Goal: Complete application form

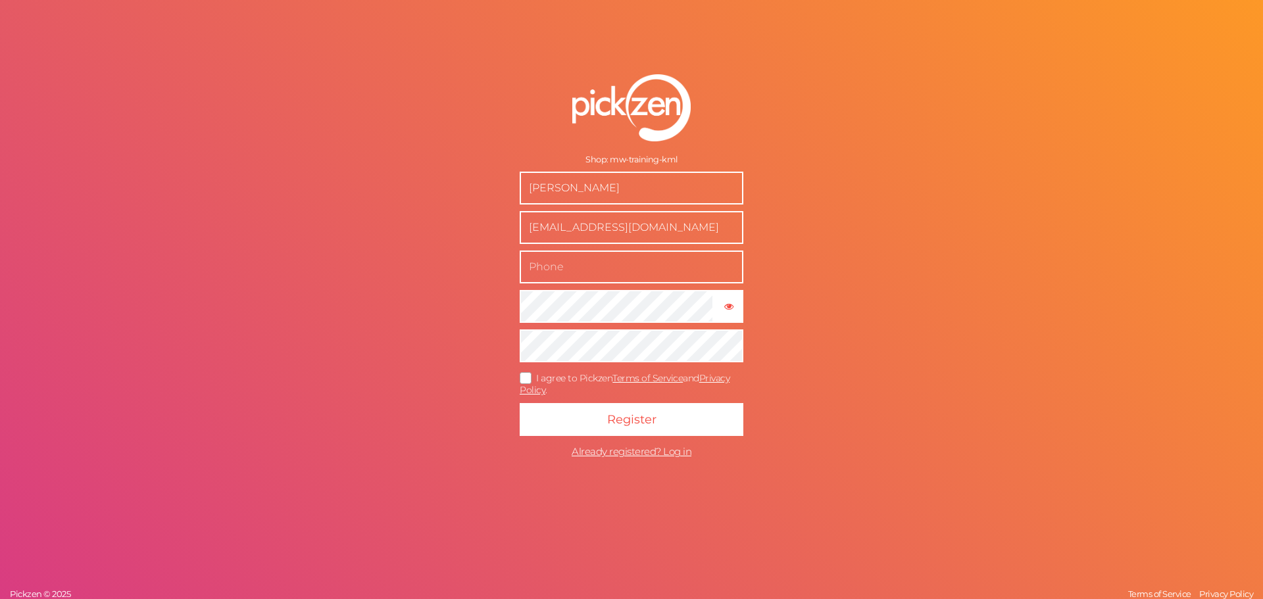
drag, startPoint x: 689, startPoint y: 223, endPoint x: 505, endPoint y: 211, distance: 183.9
click at [505, 211] on form "Shop: mw-training-kml [PERSON_NAME] [PERSON_NAME][EMAIL_ADDRESS][DOMAIN_NAME] ×…" at bounding box center [631, 269] width 329 height 443
type input "[EMAIL_ADDRESS][DOMAIN_NAME]"
type input "07717431526"
drag, startPoint x: 606, startPoint y: 262, endPoint x: 521, endPoint y: 266, distance: 85.6
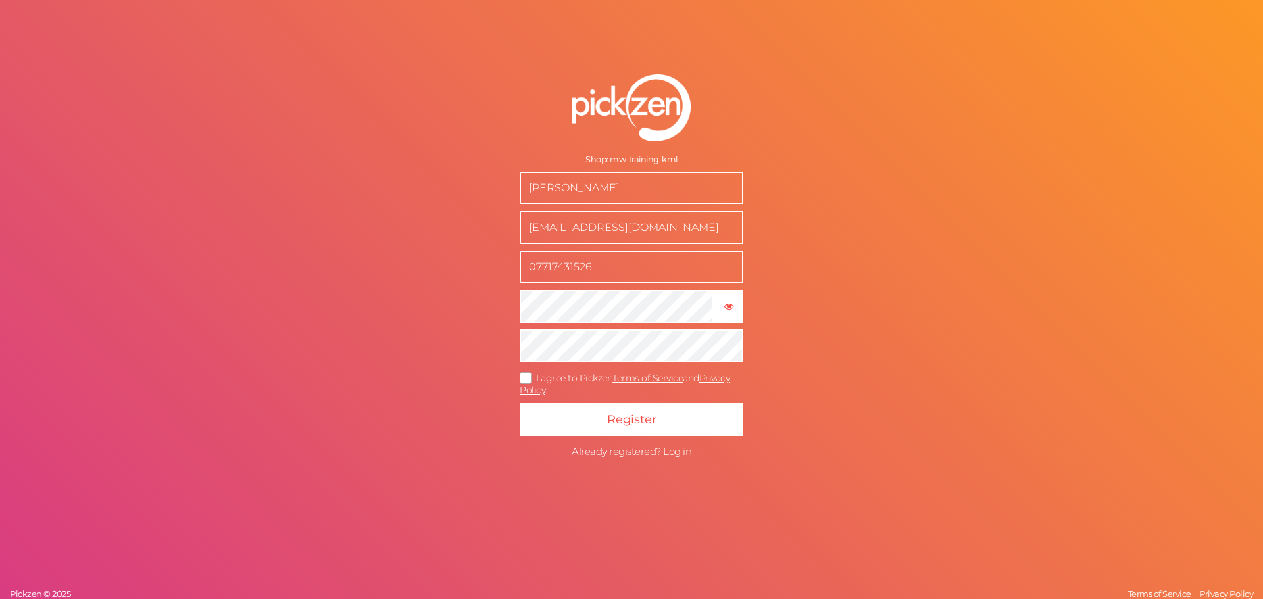
click at [521, 266] on input "07717431526" at bounding box center [632, 267] width 224 height 33
drag, startPoint x: 672, startPoint y: 228, endPoint x: 522, endPoint y: 232, distance: 150.7
click at [522, 232] on input "[EMAIL_ADDRESS][DOMAIN_NAME]" at bounding box center [632, 227] width 224 height 33
drag, startPoint x: 610, startPoint y: 187, endPoint x: 510, endPoint y: 193, distance: 100.2
click at [510, 193] on form "Shop: mw-training-kml [PERSON_NAME] × Show password I agree to Pickzen Terms of…" at bounding box center [631, 269] width 329 height 443
